Goal: Book appointment/travel/reservation

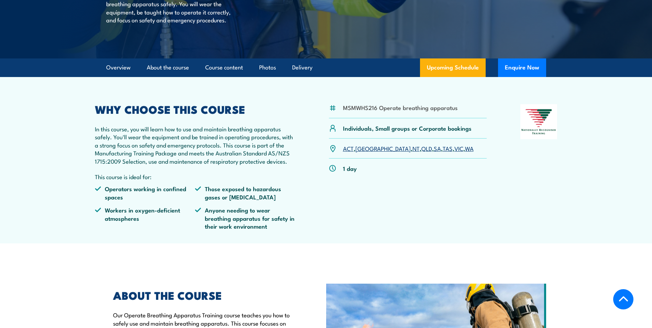
scroll to position [138, 0]
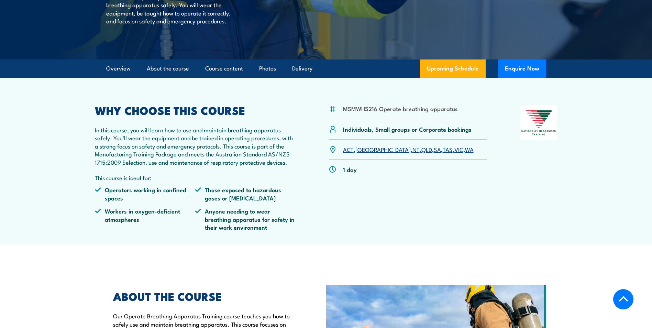
click at [364, 153] on link "[GEOGRAPHIC_DATA]" at bounding box center [383, 149] width 55 height 8
click at [365, 153] on link "[GEOGRAPHIC_DATA]" at bounding box center [383, 149] width 55 height 8
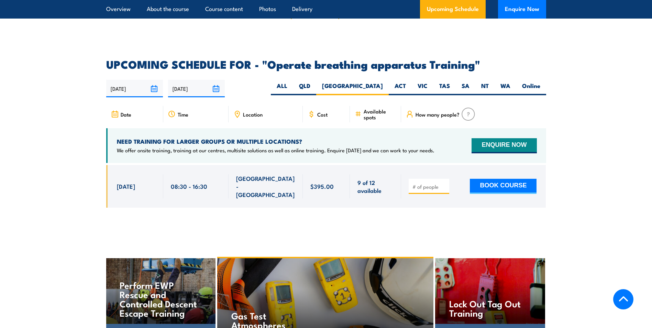
scroll to position [1029, 0]
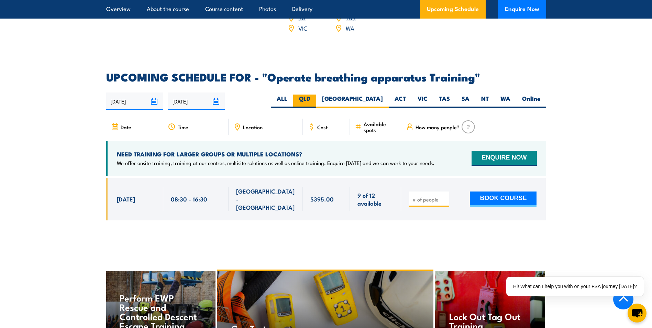
click at [316, 95] on label "QLD" at bounding box center [304, 101] width 23 height 13
click at [315, 95] on input "QLD" at bounding box center [313, 97] width 4 height 4
radio input "true"
